Goal: Task Accomplishment & Management: Manage account settings

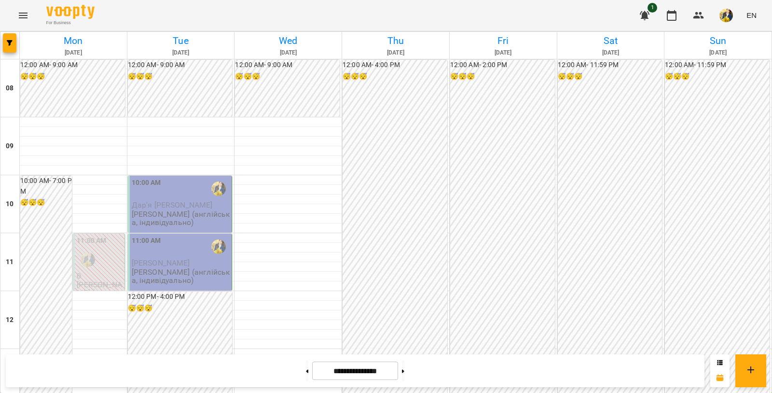
scroll to position [565, 0]
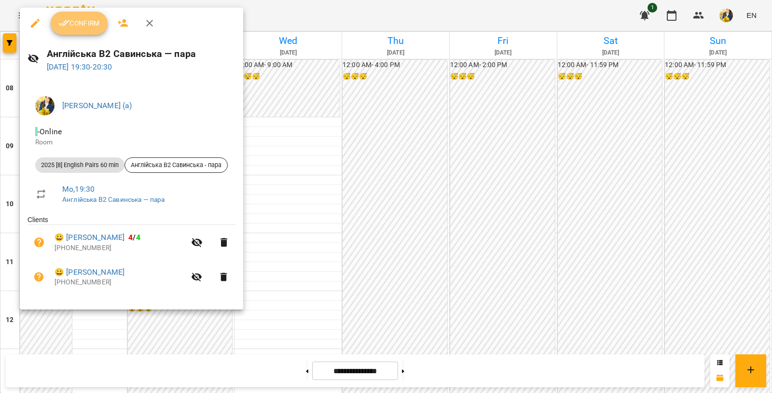
drag, startPoint x: 84, startPoint y: 27, endPoint x: 55, endPoint y: 12, distance: 32.8
click at [83, 27] on span "Confirm" at bounding box center [78, 23] width 41 height 12
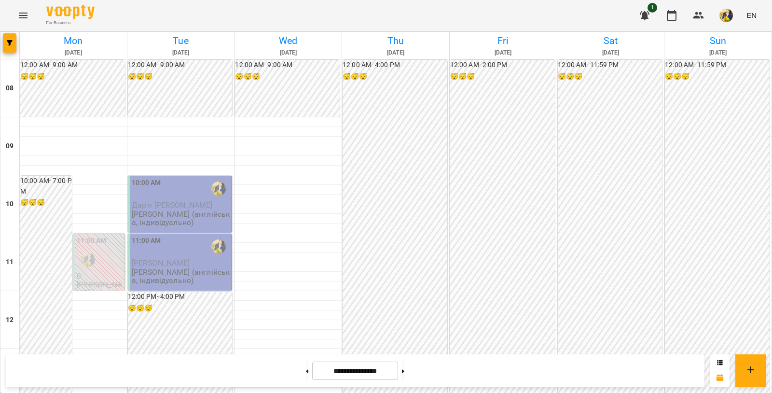
scroll to position [578, 0]
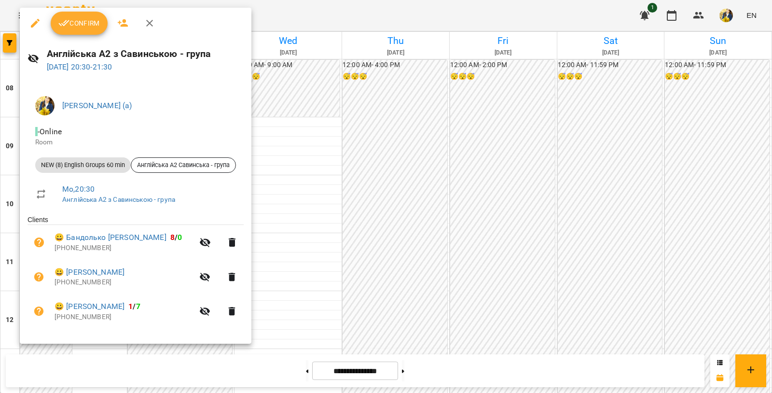
click at [81, 29] on button "Confirm" at bounding box center [79, 23] width 57 height 23
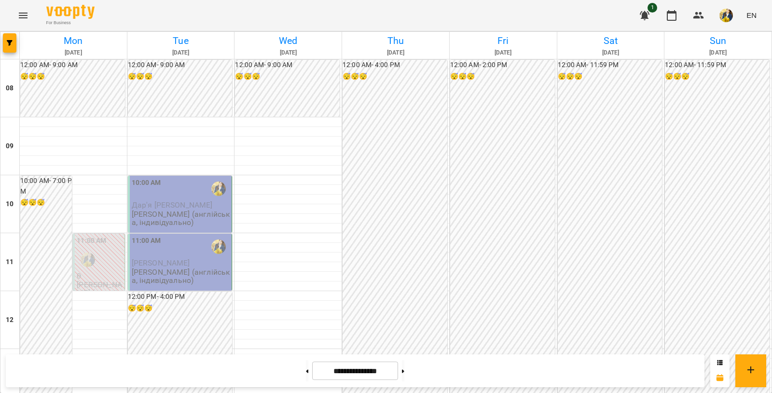
scroll to position [578, 0]
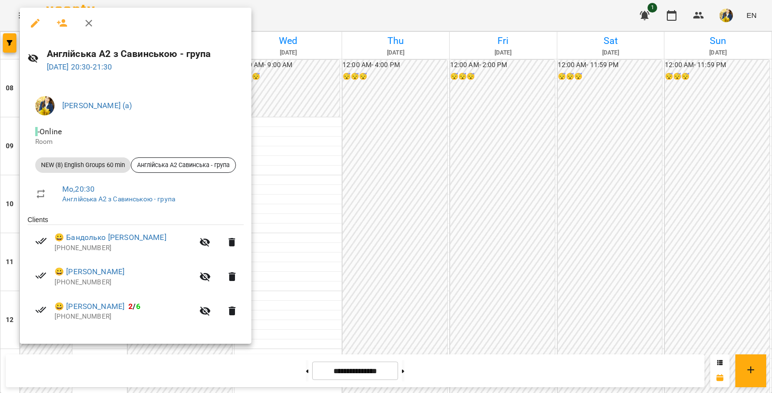
click at [206, 312] on icon "button" at bounding box center [205, 311] width 12 height 12
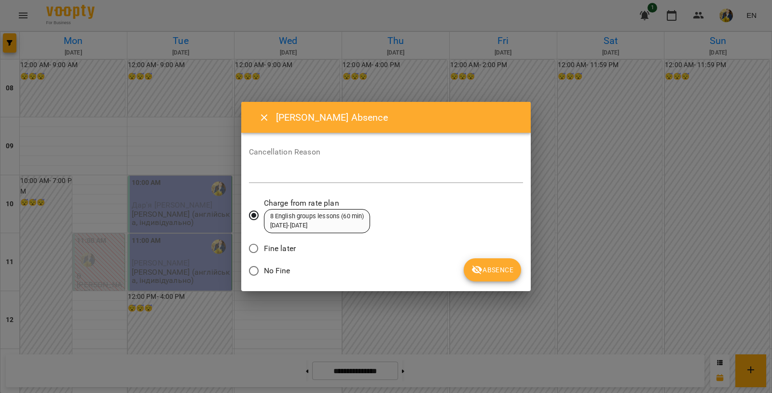
click at [272, 176] on textarea at bounding box center [386, 174] width 274 height 9
click at [277, 172] on textarea at bounding box center [386, 174] width 274 height 9
click at [266, 150] on label "Cancellation Reason" at bounding box center [386, 152] width 274 height 8
click at [272, 173] on textarea at bounding box center [386, 174] width 274 height 9
click at [273, 178] on textarea at bounding box center [386, 174] width 274 height 9
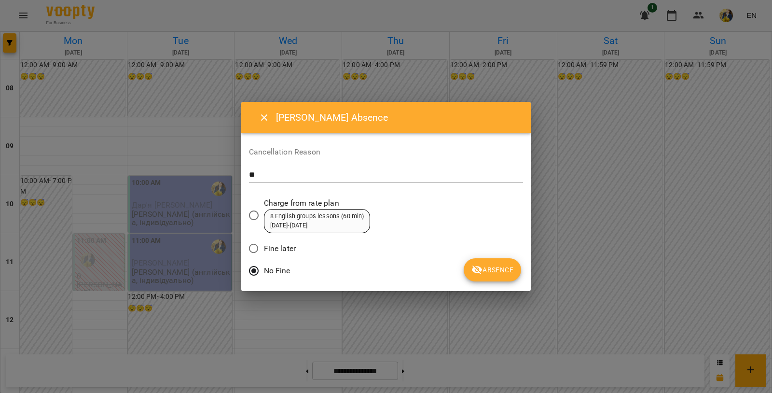
type textarea "*"
type textarea "**********"
click at [500, 273] on span "Absence" at bounding box center [492, 270] width 42 height 12
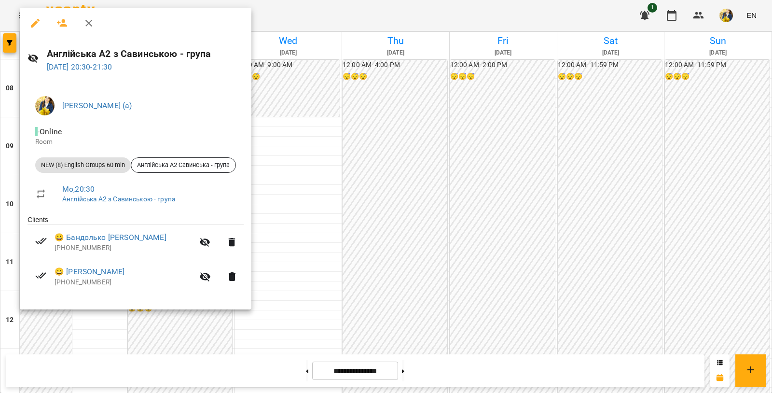
click at [369, 327] on div at bounding box center [386, 196] width 772 height 393
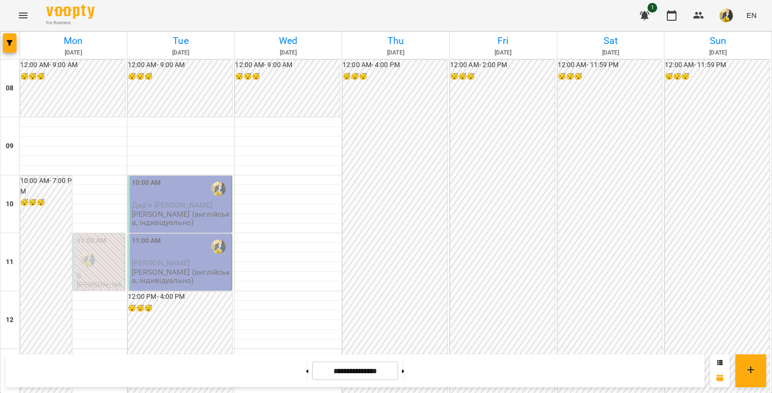
scroll to position [464, 0]
